Goal: Book appointment/travel/reservation

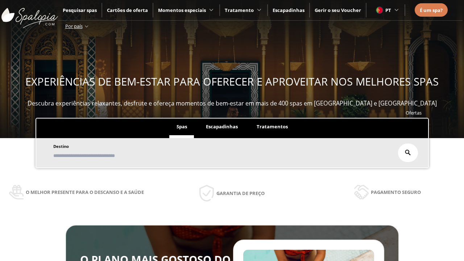
click at [221, 126] on span "Escapadinhas" at bounding box center [222, 126] width 32 height 7
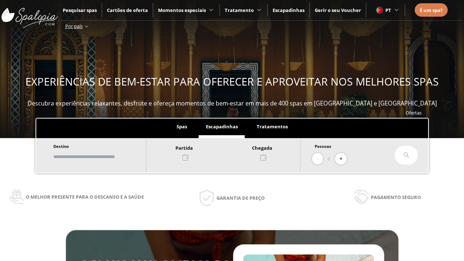
click at [102, 156] on input "text" at bounding box center [96, 156] width 90 height 13
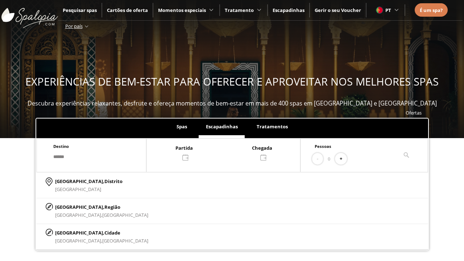
type input "******"
click at [104, 232] on span "Cidade" at bounding box center [112, 232] width 16 height 7
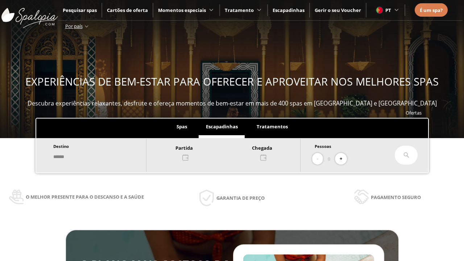
click at [231, 152] on div at bounding box center [223, 151] width 154 height 17
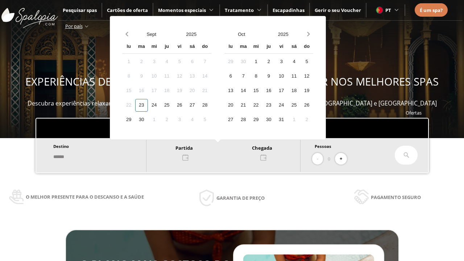
click at [173, 105] on div "25" at bounding box center [166, 105] width 13 height 13
click at [186, 105] on div "26" at bounding box center [179, 105] width 13 height 13
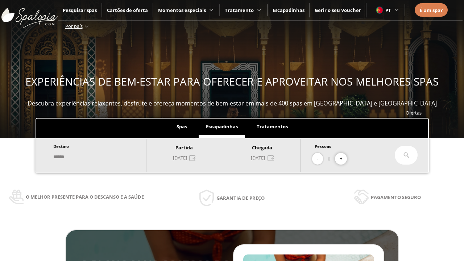
click at [343, 159] on button "+" at bounding box center [341, 159] width 12 height 12
click at [406, 155] on icon at bounding box center [406, 155] width 6 height 6
